Goal: Task Accomplishment & Management: Manage account settings

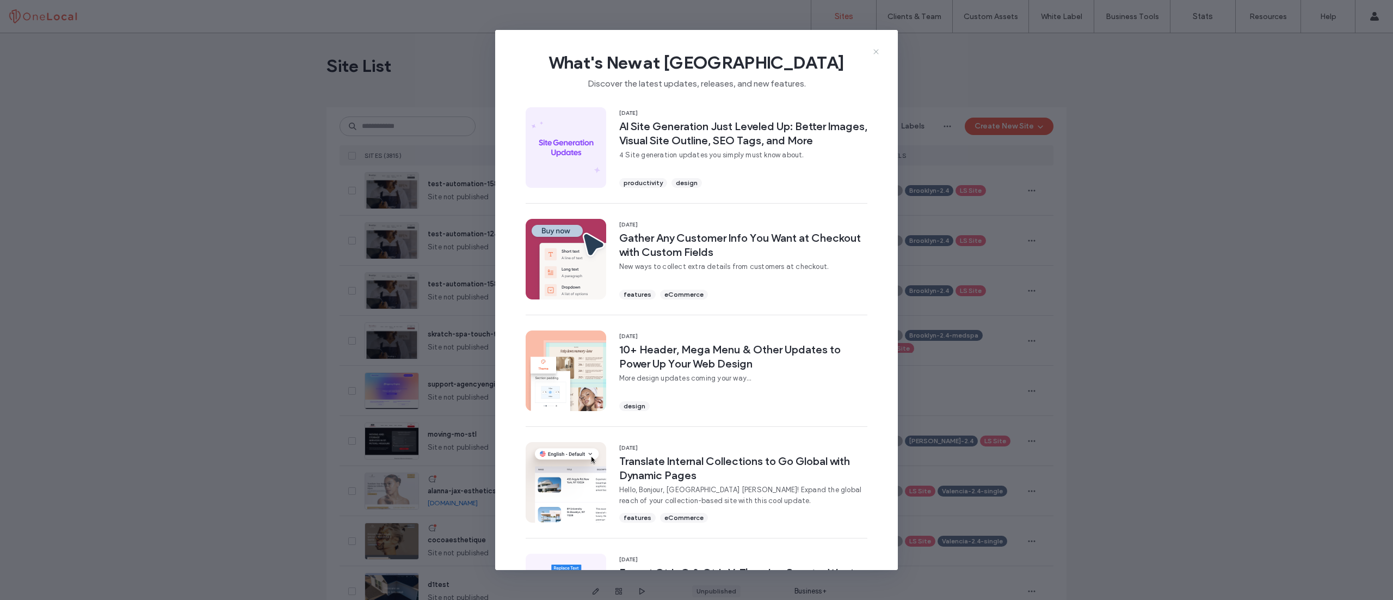
click at [876, 50] on icon at bounding box center [876, 51] width 9 height 9
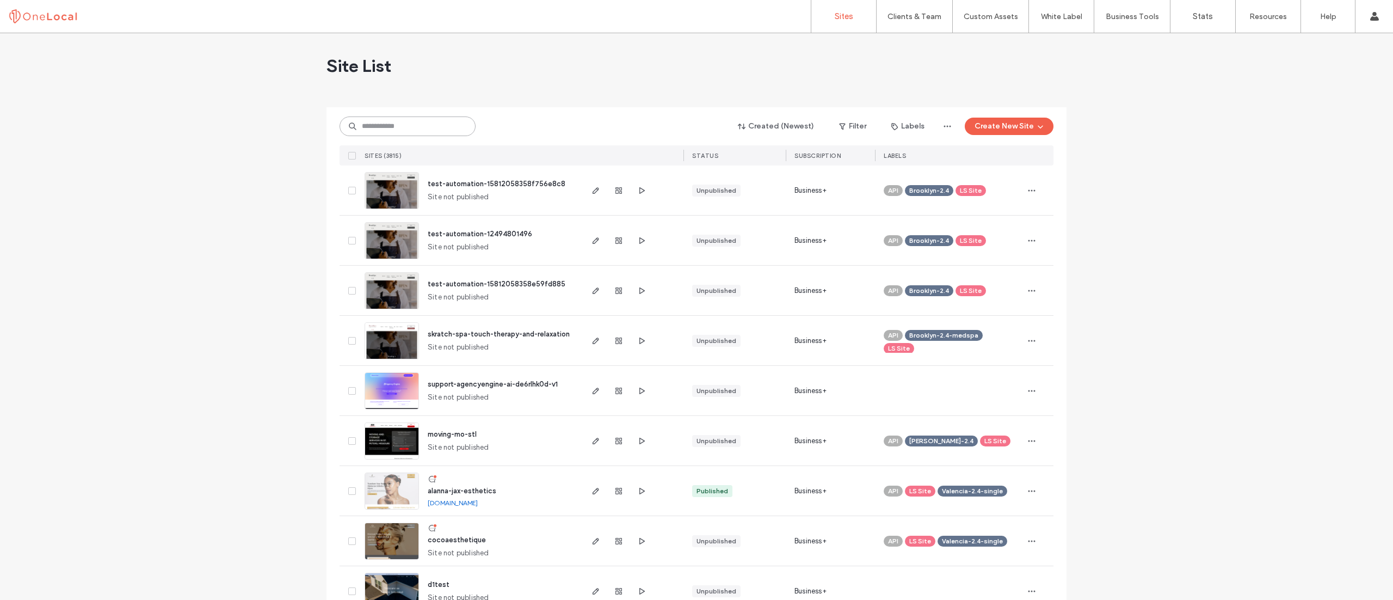
click at [440, 131] on input at bounding box center [408, 126] width 136 height 20
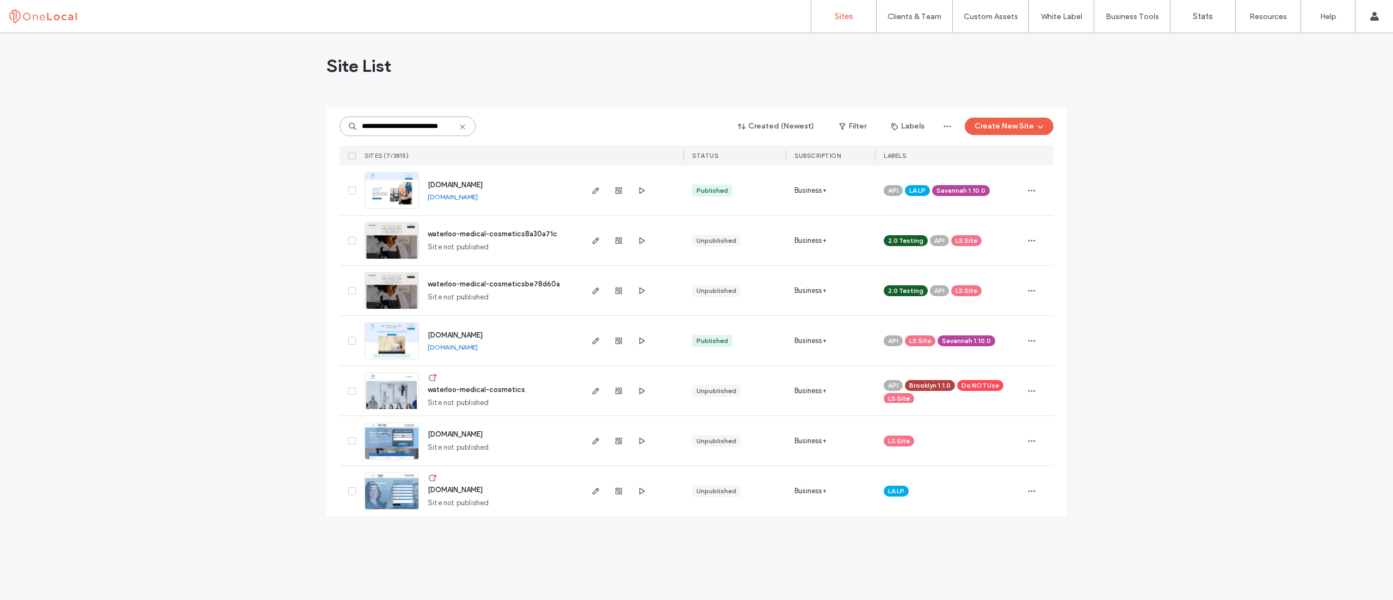
scroll to position [0, 14]
type input "**********"
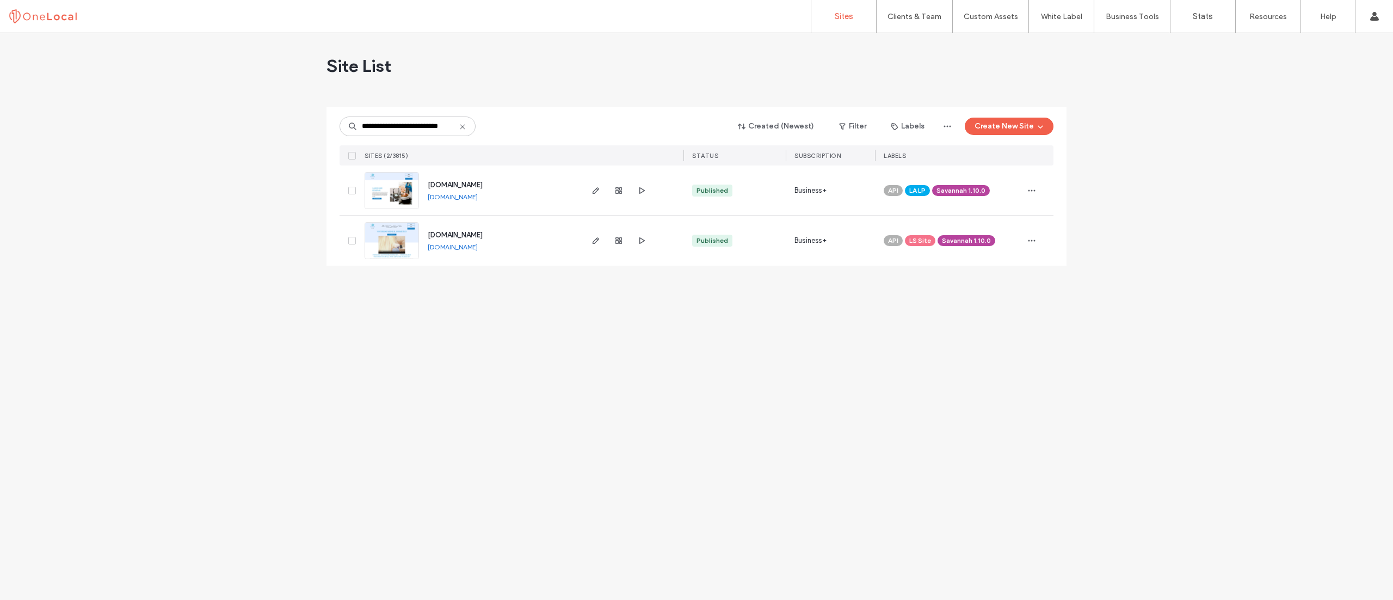
scroll to position [0, 0]
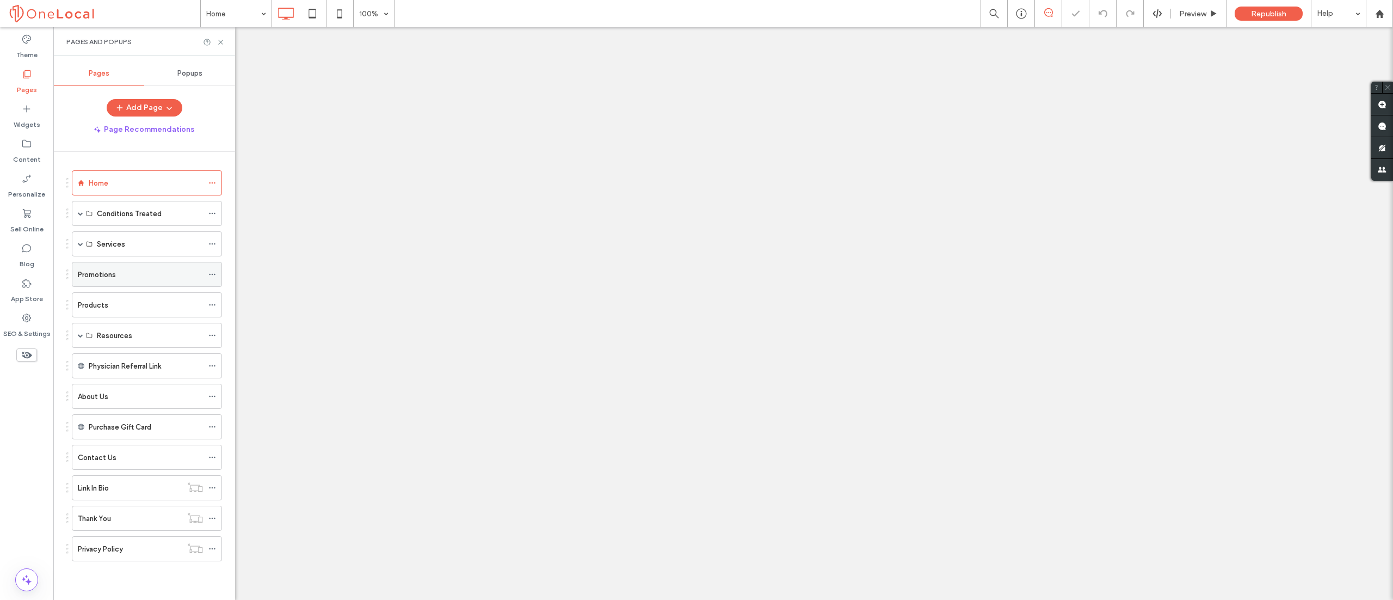
click at [89, 274] on label "Promotions" at bounding box center [97, 274] width 38 height 19
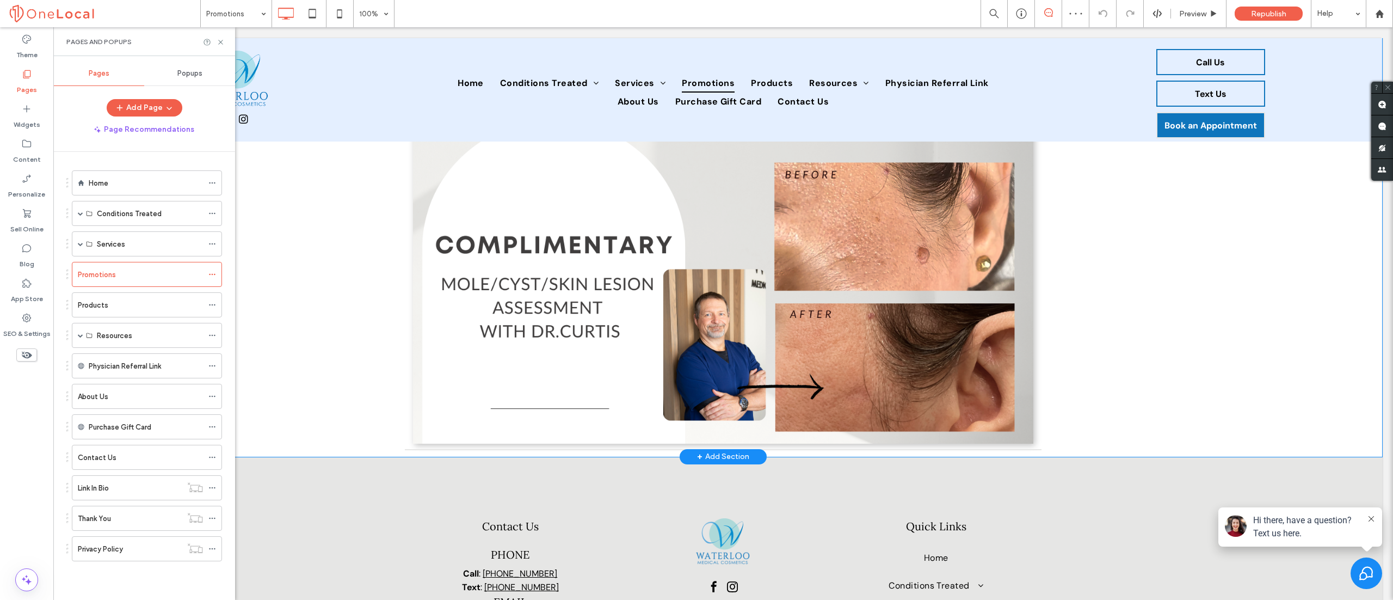
scroll to position [544, 0]
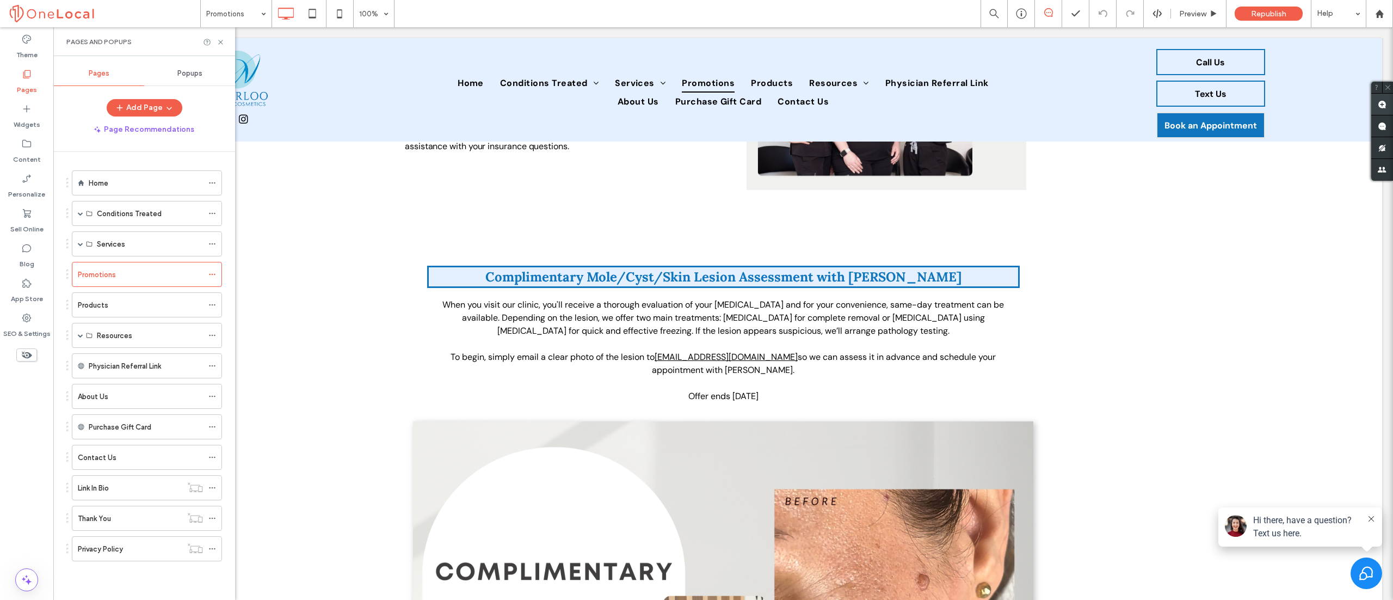
click at [1387, 100] on span at bounding box center [1383, 104] width 22 height 21
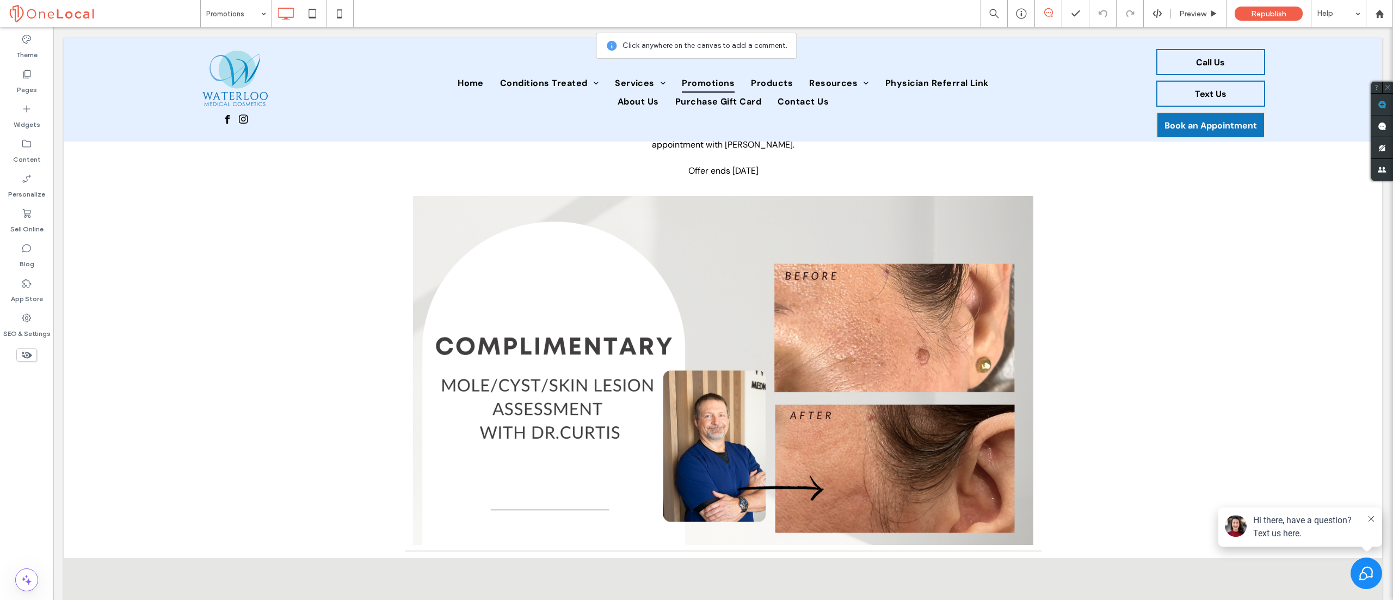
scroll to position [653, 0]
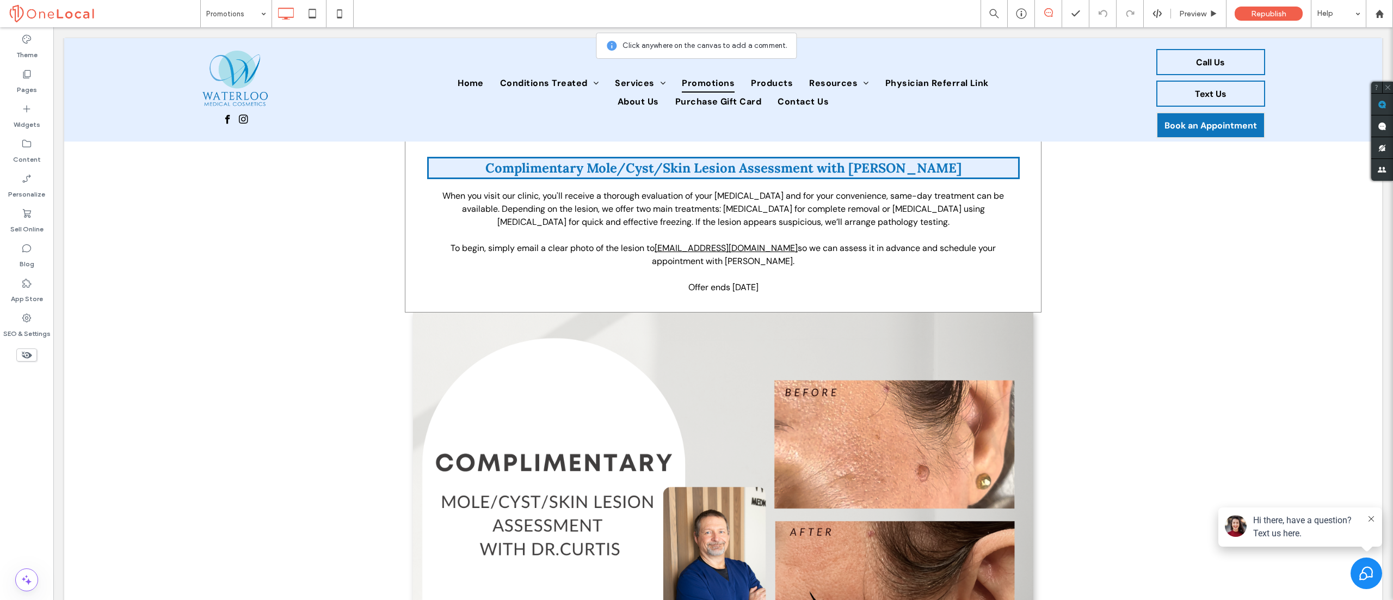
click at [406, 165] on div "Complimentary Mole/Cyst/Skin Lesion Assessment with [PERSON_NAME] When you visi…" at bounding box center [723, 221] width 637 height 183
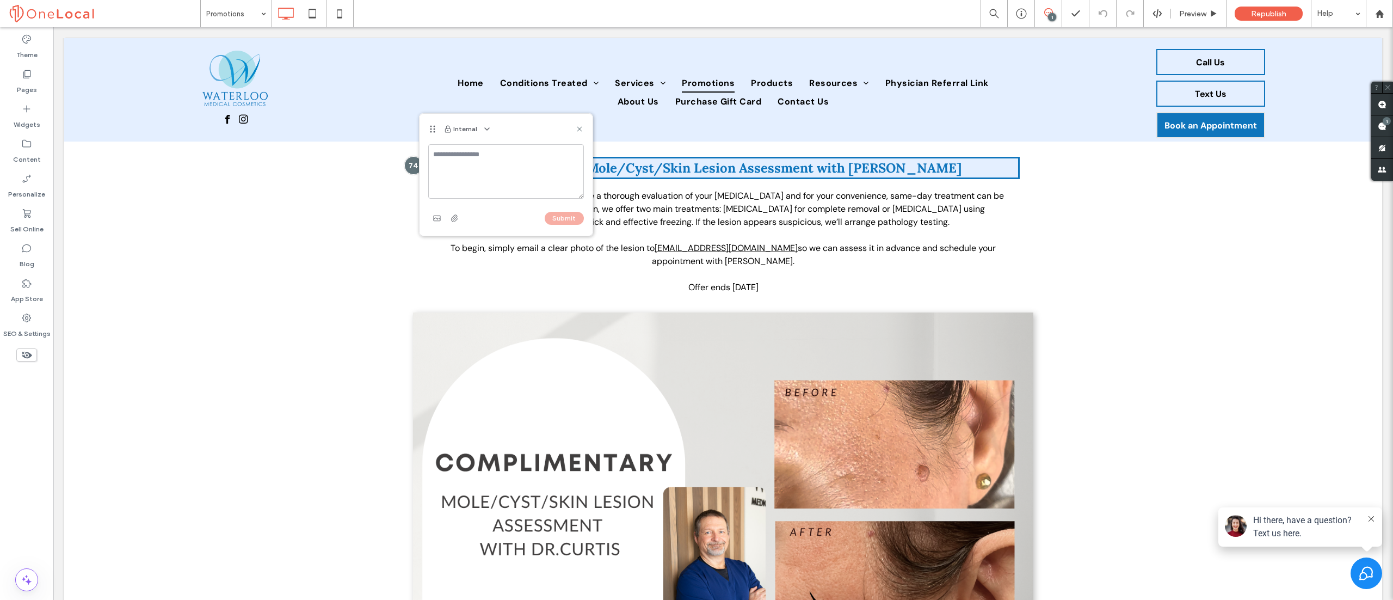
click at [469, 171] on textarea at bounding box center [506, 171] width 156 height 54
click at [440, 216] on use "button" at bounding box center [436, 217] width 7 height 5
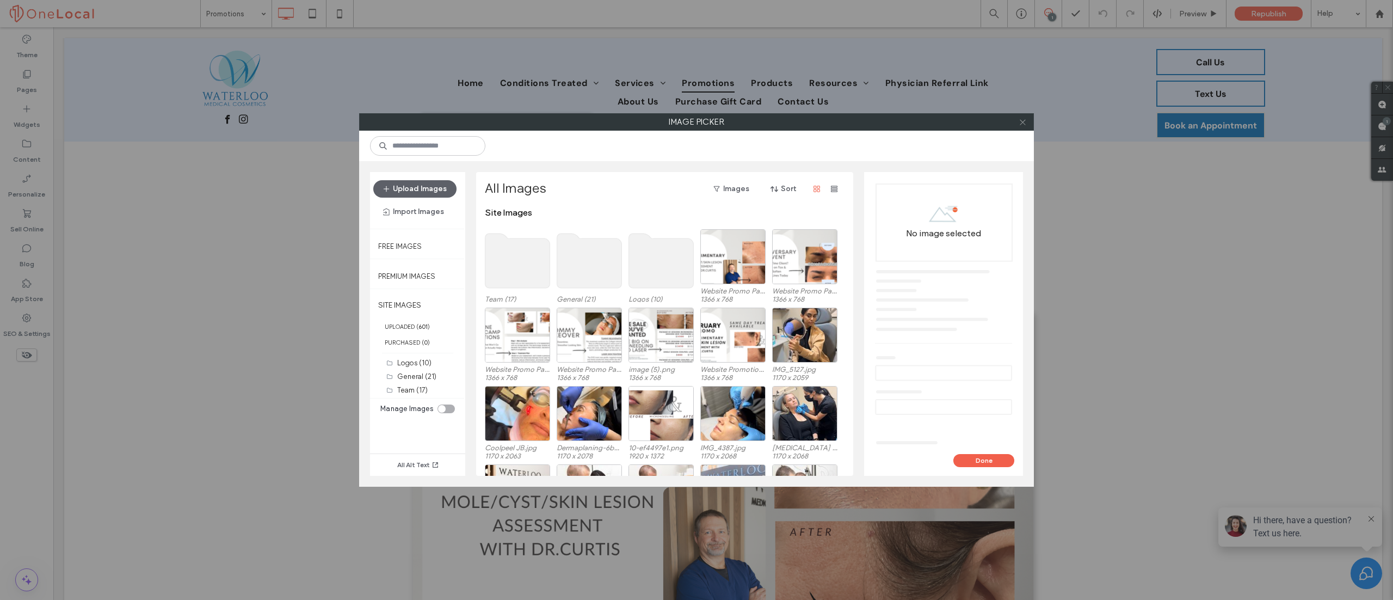
click at [1020, 126] on span at bounding box center [1023, 122] width 8 height 16
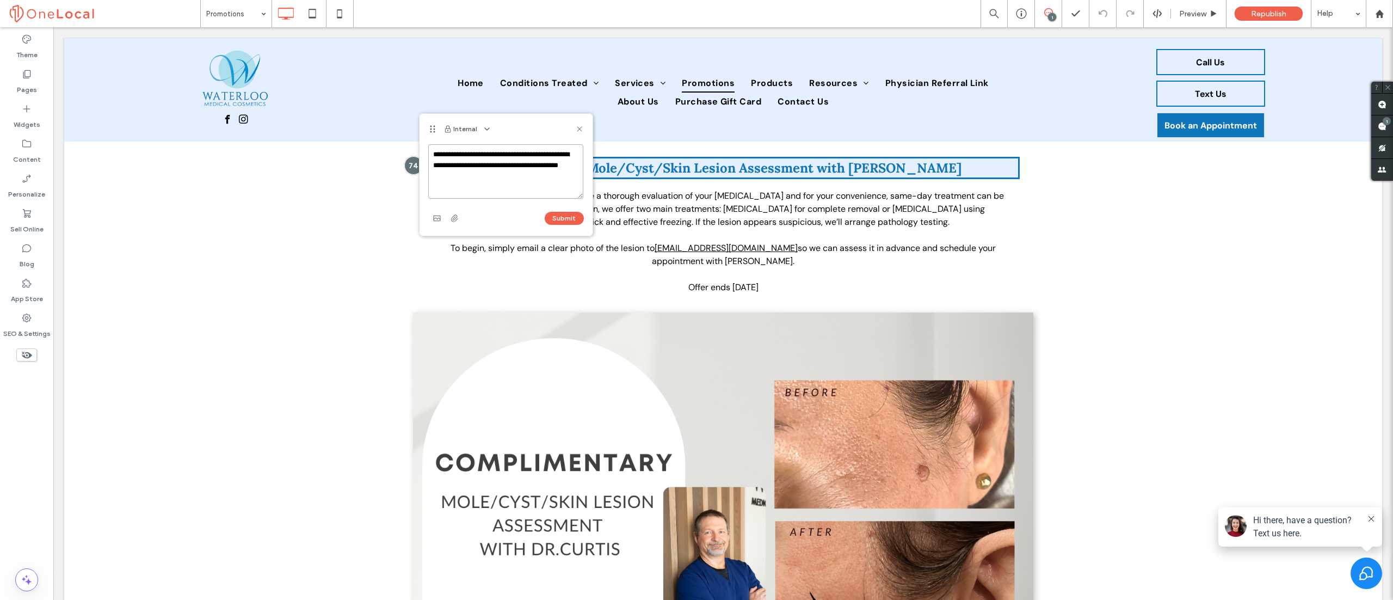
click at [510, 191] on textarea "**********" at bounding box center [505, 171] width 155 height 54
paste textarea "**********"
type textarea "**********"
click at [437, 215] on use "button" at bounding box center [436, 217] width 7 height 5
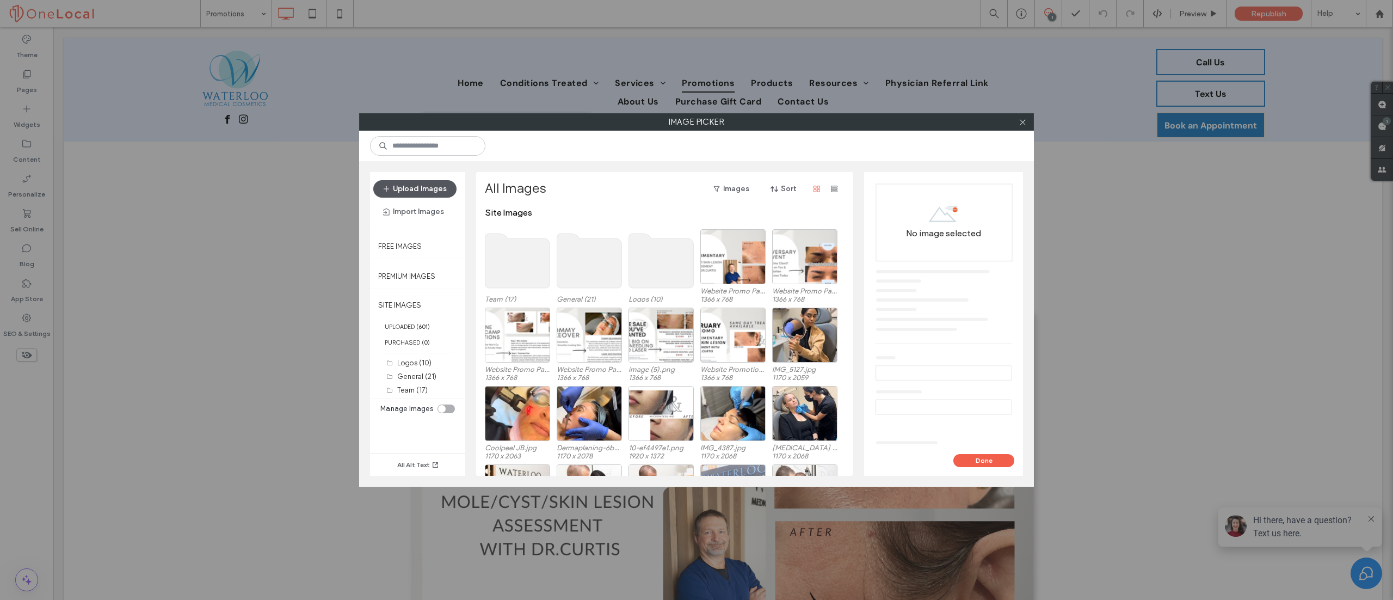
click at [414, 183] on button "Upload Images" at bounding box center [414, 188] width 83 height 17
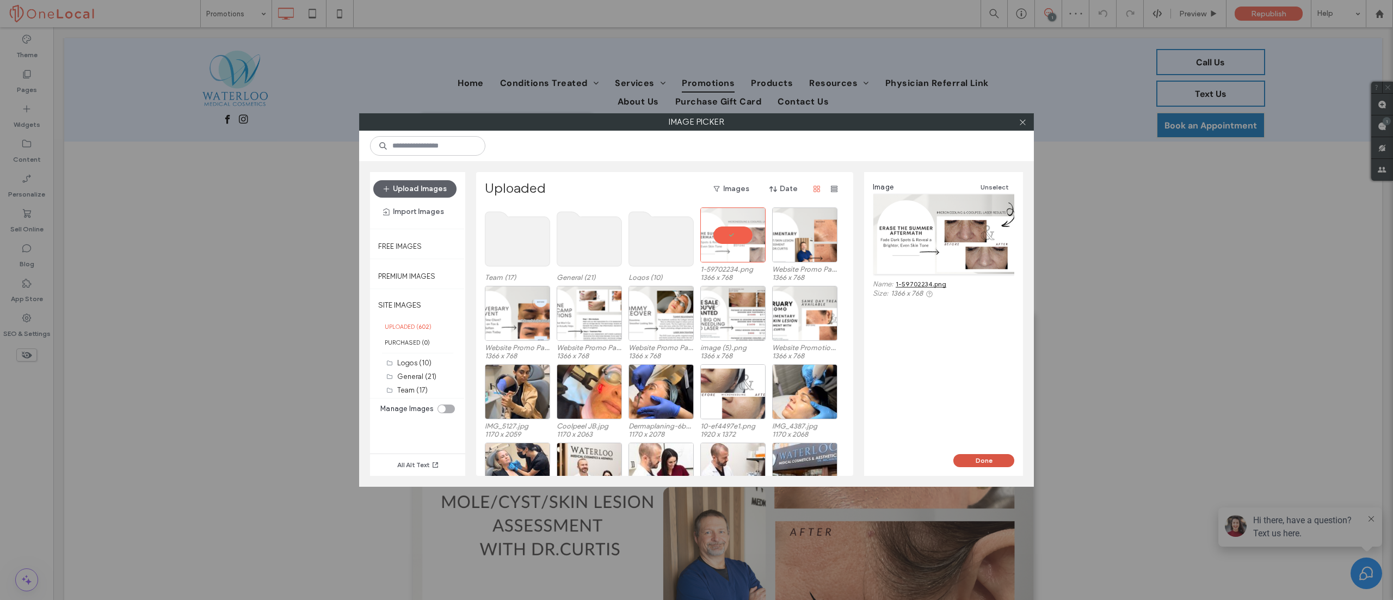
click at [974, 459] on button "Done" at bounding box center [984, 460] width 61 height 13
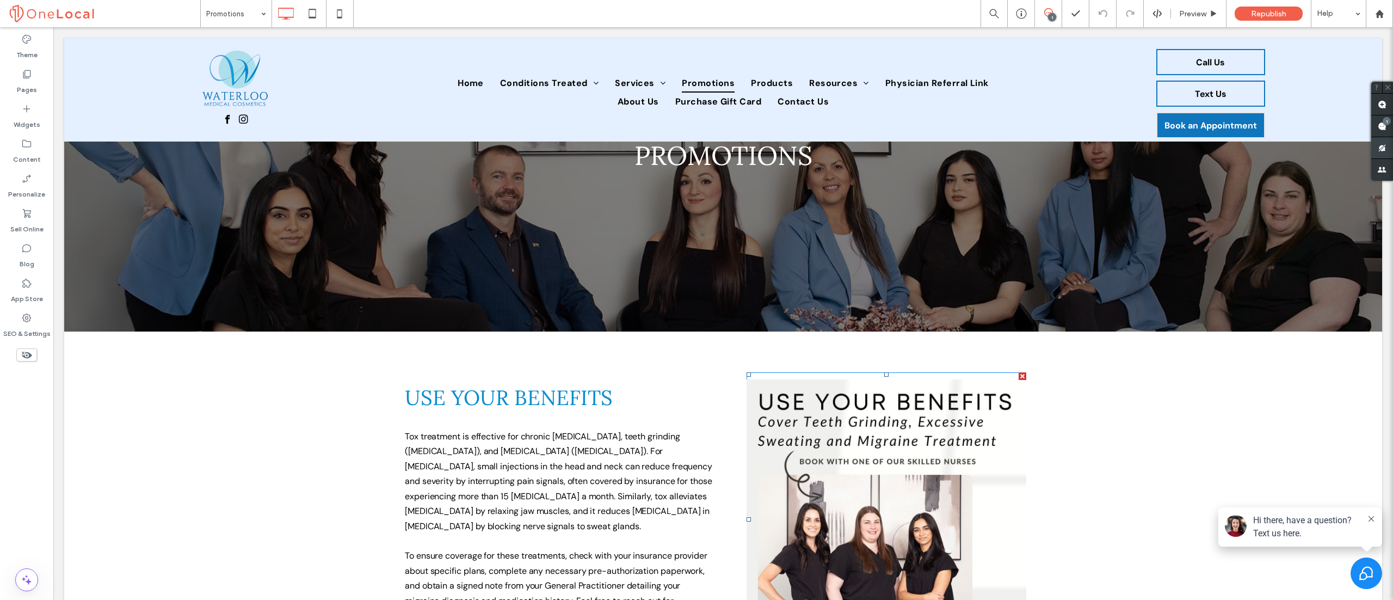
scroll to position [0, 0]
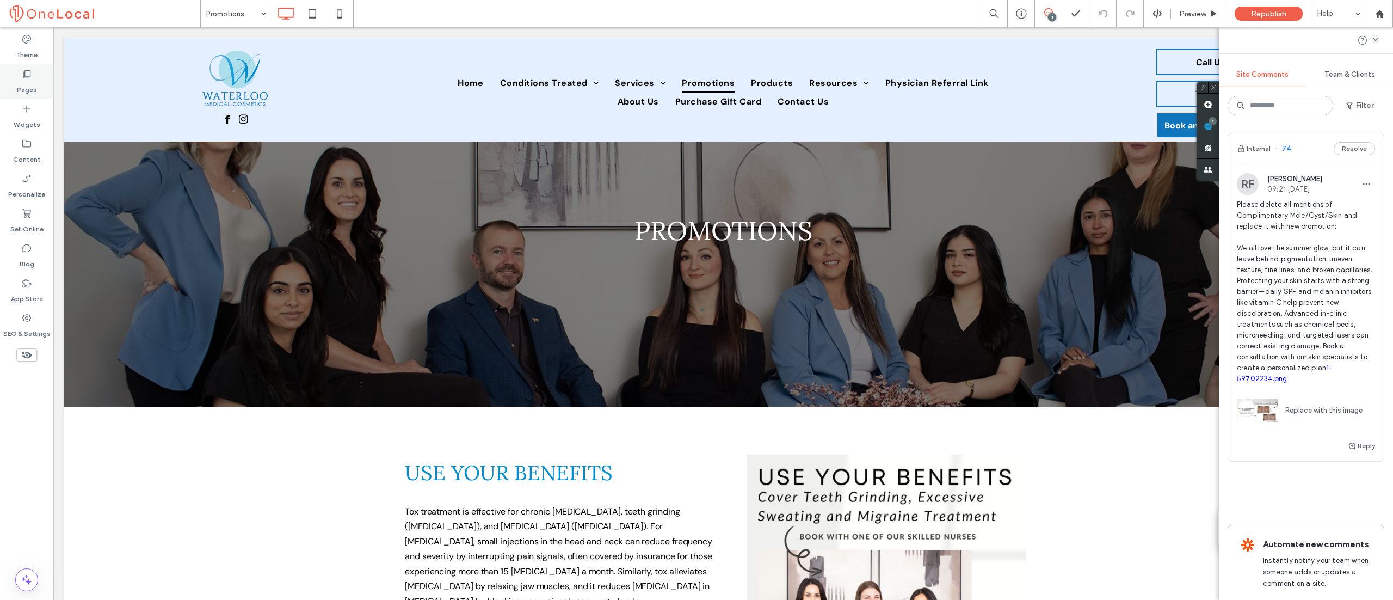
click at [29, 80] on label "Pages" at bounding box center [27, 86] width 20 height 15
